Goal: Transaction & Acquisition: Subscribe to service/newsletter

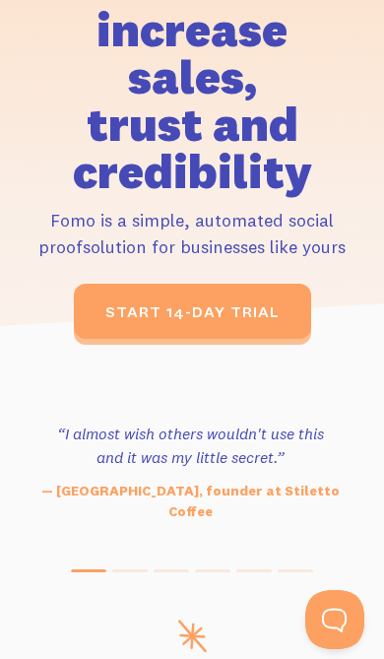
scroll to position [414, 0]
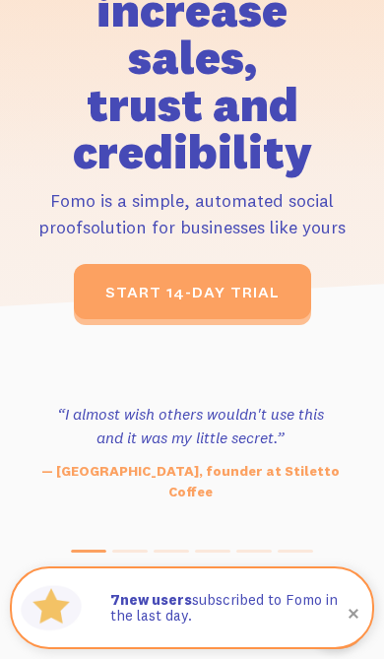
click at [347, 647] on span at bounding box center [353, 613] width 67 height 67
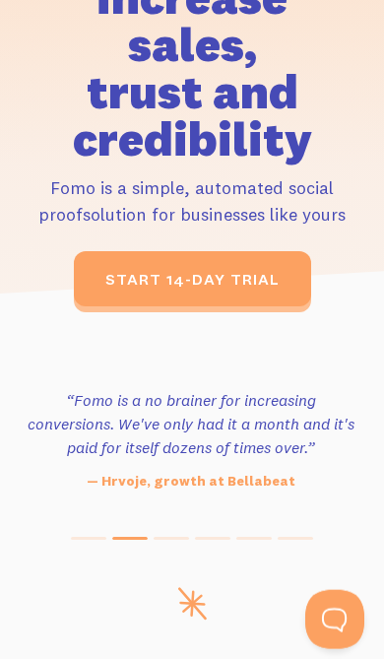
scroll to position [425, 0]
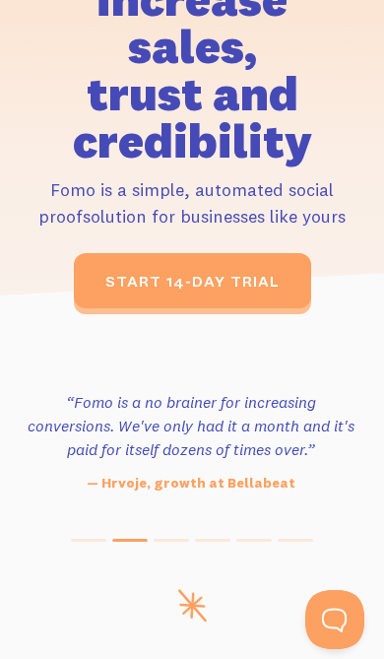
click at [115, 287] on link "start 14-day trial" at bounding box center [192, 280] width 237 height 55
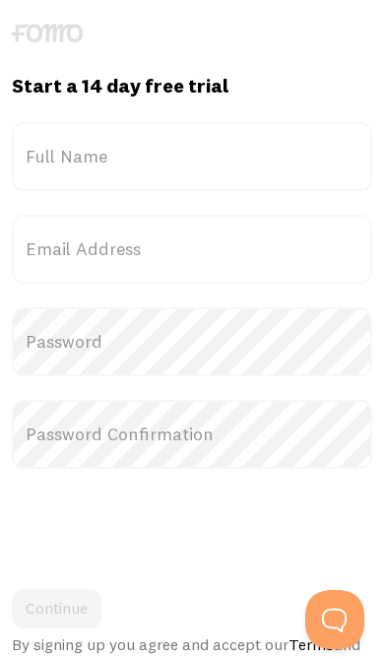
click at [57, 154] on label "Full Name" at bounding box center [192, 156] width 361 height 69
click at [57, 154] on input "Full Name" at bounding box center [192, 156] width 361 height 69
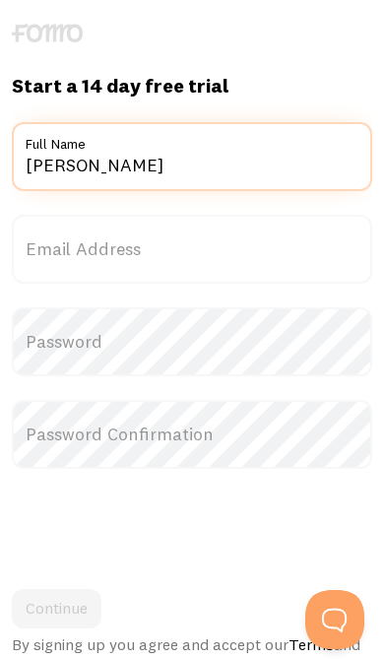
type input "[PERSON_NAME]"
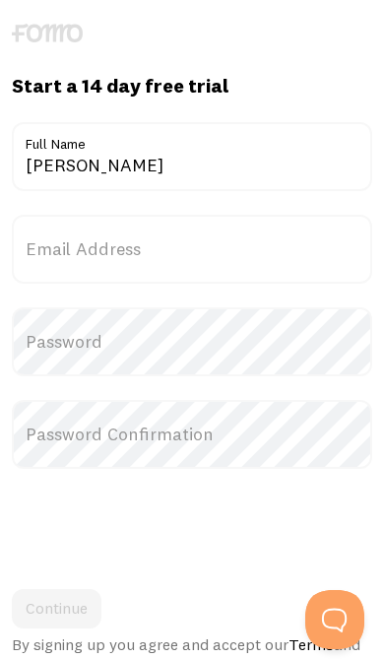
click at [67, 267] on label "Email Address" at bounding box center [192, 249] width 361 height 69
click at [67, 267] on input "Email Address" at bounding box center [192, 249] width 361 height 69
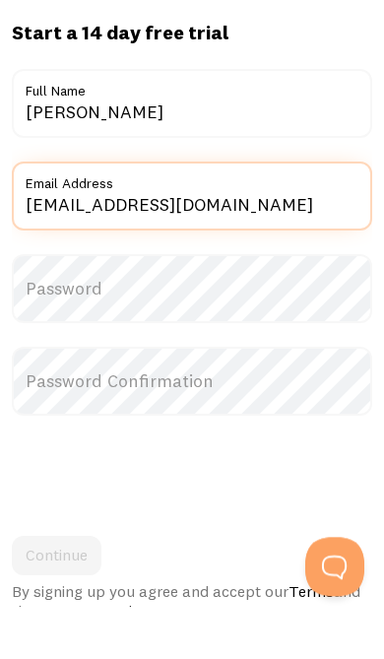
type input "Shaylaward375@gmail.com"
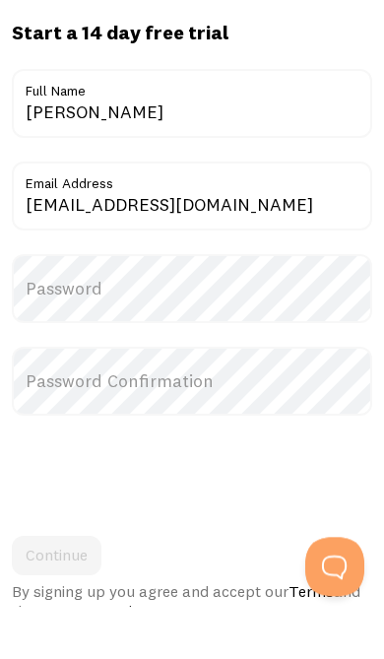
click at [66, 307] on label "Password" at bounding box center [192, 341] width 361 height 69
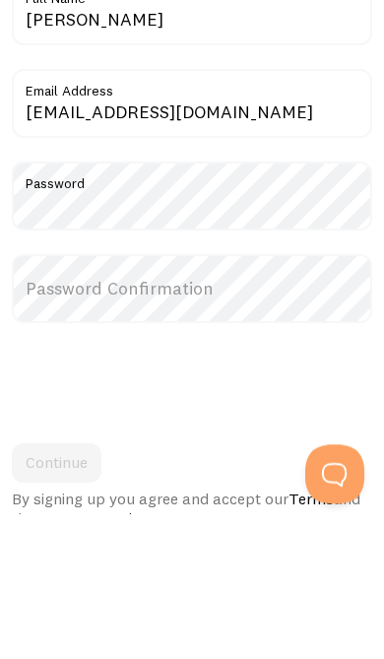
click at [83, 400] on label "Password Confirmation" at bounding box center [192, 434] width 361 height 69
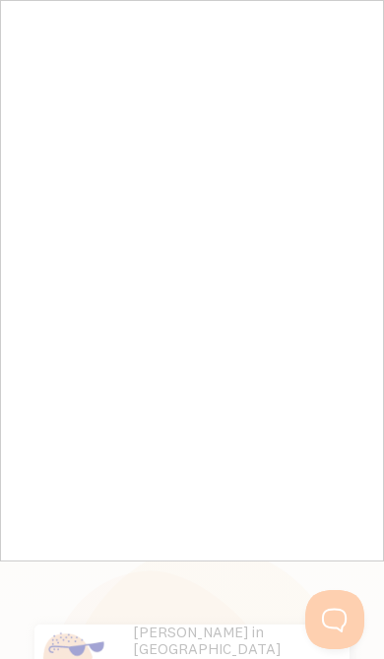
scroll to position [289, 0]
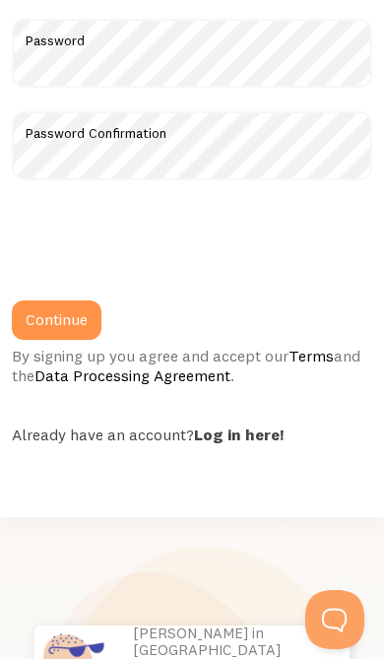
click at [42, 323] on button "Continue" at bounding box center [57, 320] width 90 height 39
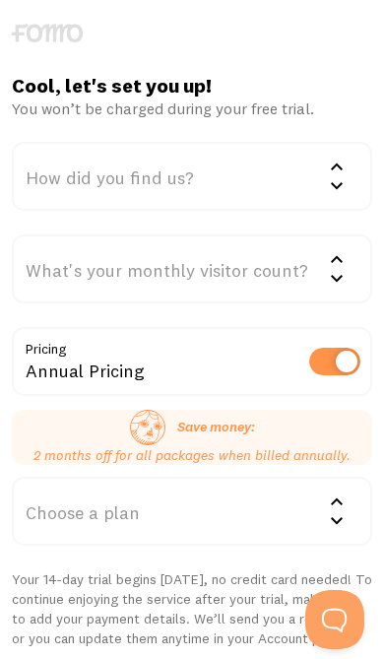
click at [100, 155] on div "How did you find us?" at bounding box center [192, 176] width 361 height 69
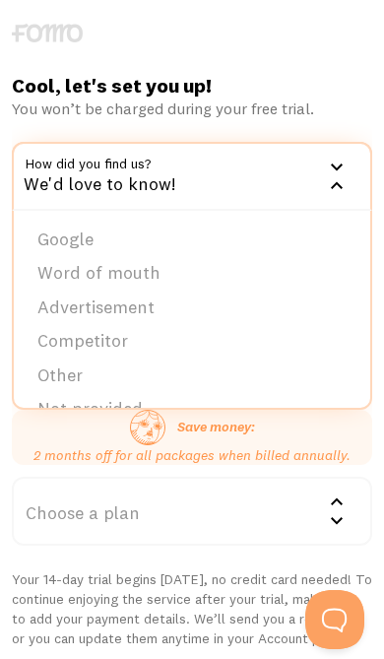
click at [61, 234] on li "Google" at bounding box center [192, 240] width 357 height 34
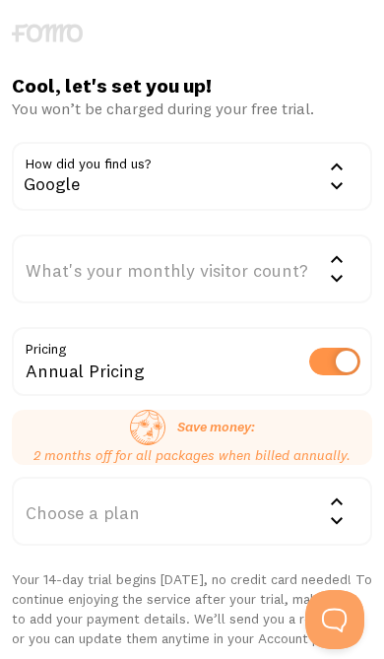
click at [72, 268] on div "What's your monthly visitor count?" at bounding box center [192, 268] width 361 height 69
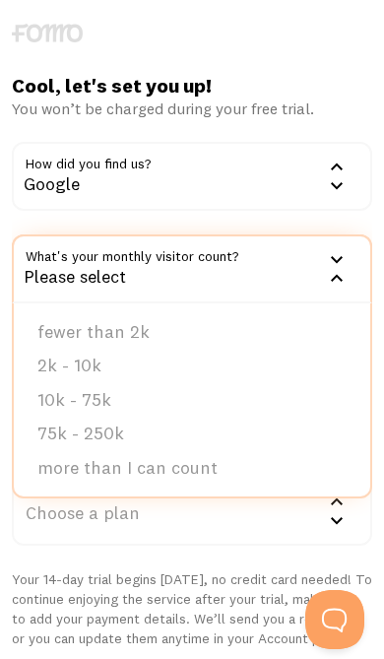
click at [68, 324] on li "fewer than 2k" at bounding box center [192, 332] width 357 height 34
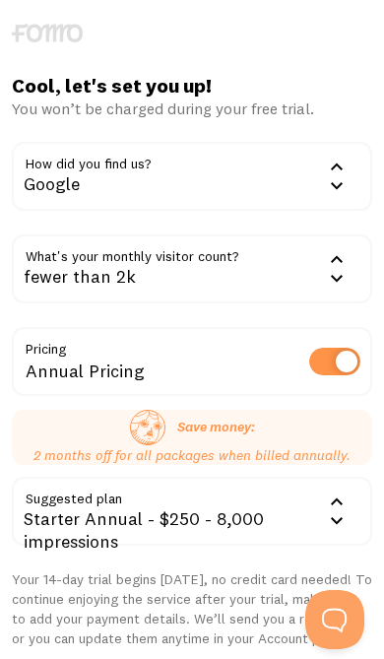
click at [341, 361] on label at bounding box center [334, 362] width 51 height 28
click at [341, 361] on input "checkbox" at bounding box center [334, 362] width 51 height 28
checkbox input "false"
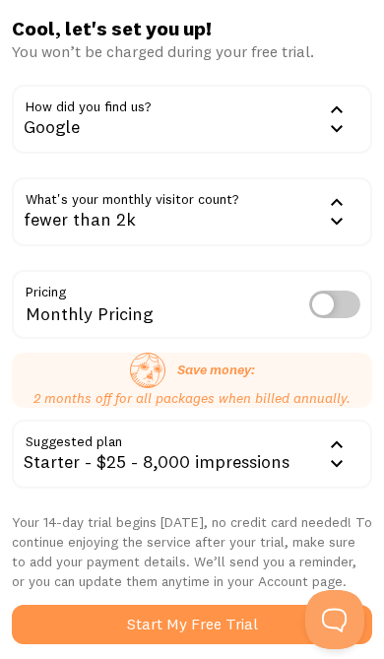
scroll to position [59, 0]
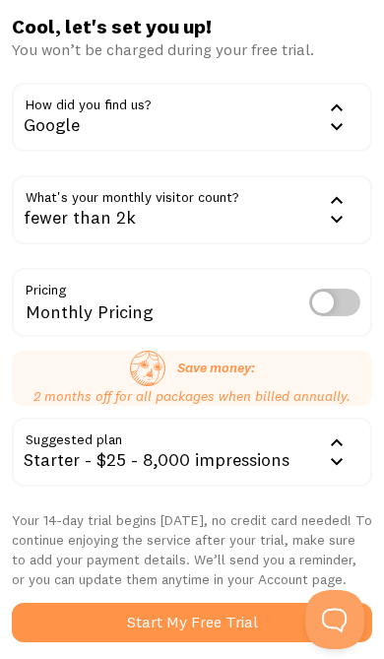
click at [251, 620] on button "Start My Free Trial" at bounding box center [192, 622] width 361 height 39
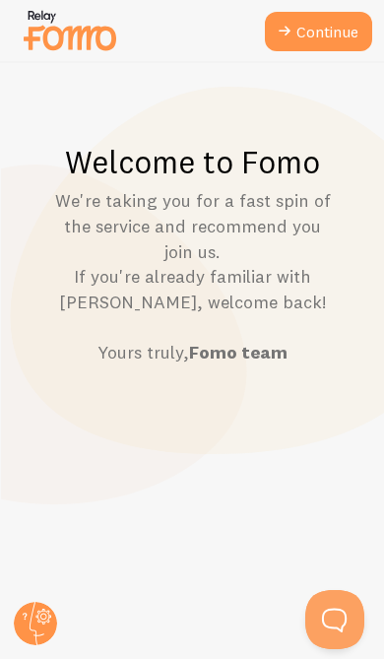
click at [303, 35] on link "Continue" at bounding box center [318, 31] width 107 height 39
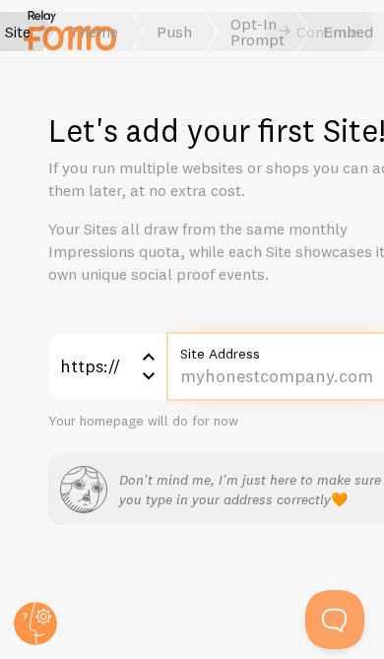
click at [269, 368] on input "Site Address" at bounding box center [285, 366] width 236 height 69
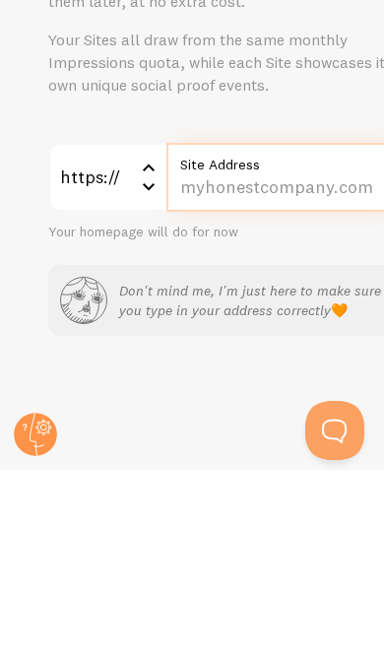
click at [317, 332] on input "Site Address" at bounding box center [285, 366] width 236 height 69
paste input "www.instagram.com/tru3r3vi3ws?igsh=MTdzeTNuYTNpYm45NQ%3D%3D&utm_source=qr"
type input "www.instagram.com/tru3r3vi3ws?igsh=MTdzeTNuYTNpYm45NQ%3D%3D&utm_source=qr"
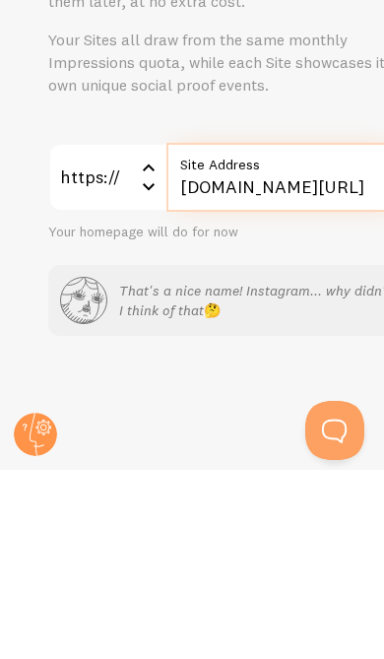
scroll to position [0, 19]
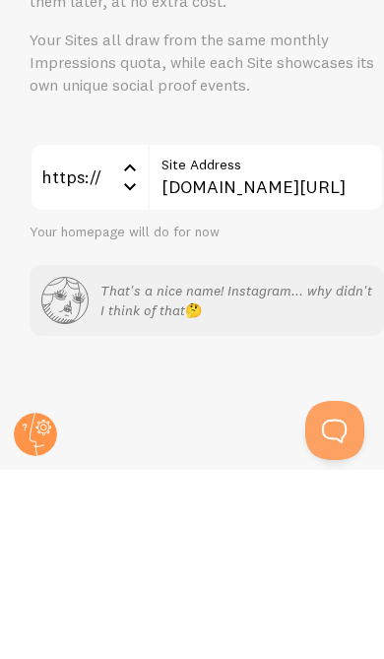
click at [316, 332] on div "https:// https:// https:// http:// www.instagram.com/tru3r3vi3ws?igsh=MTdzeTNuY…" at bounding box center [207, 428] width 355 height 193
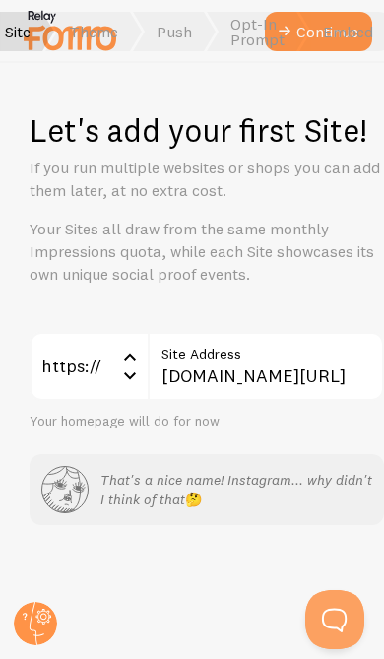
click at [322, 31] on span "Embed" at bounding box center [346, 31] width 92 height 39
click at [316, 30] on span "Embed" at bounding box center [346, 31] width 92 height 39
click at [297, 29] on span at bounding box center [303, 31] width 12 height 39
click at [314, 28] on span "Embed" at bounding box center [346, 31] width 92 height 39
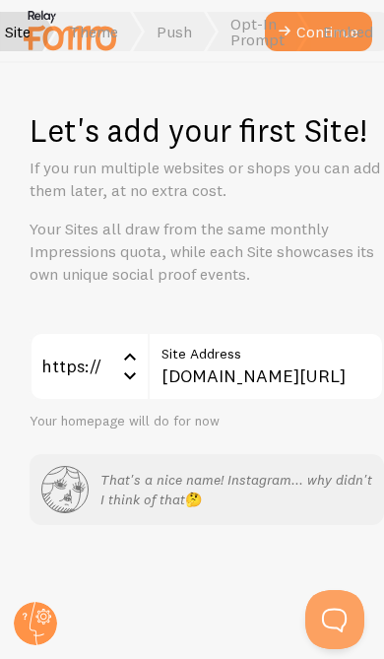
click at [305, 46] on span at bounding box center [306, 31] width 12 height 39
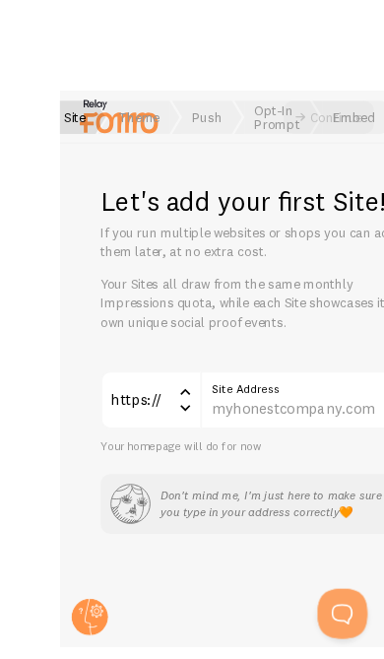
scroll to position [14, 0]
